Goal: Transaction & Acquisition: Subscribe to service/newsletter

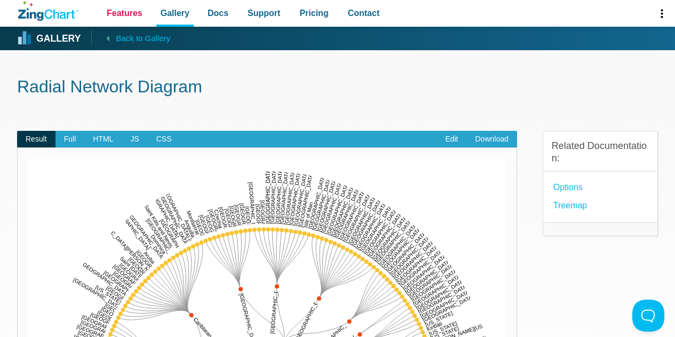
click at [118, 14] on span "Features" at bounding box center [125, 13] width 36 height 14
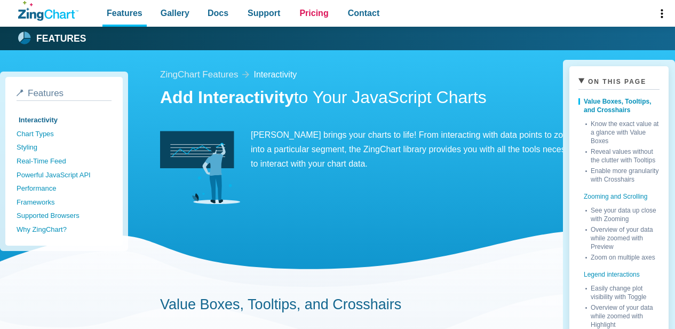
click at [306, 15] on span "Pricing" at bounding box center [313, 13] width 29 height 14
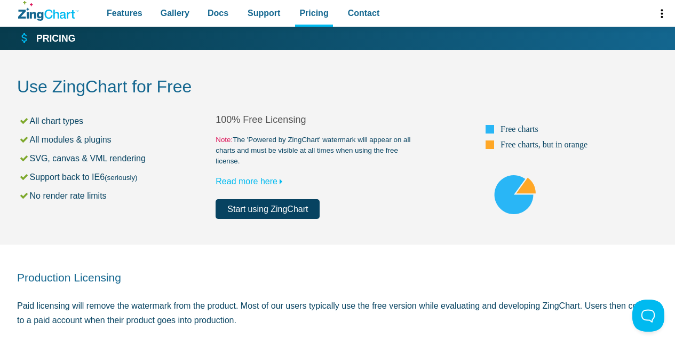
click at [266, 201] on link "Start using ZingChart" at bounding box center [268, 209] width 104 height 20
